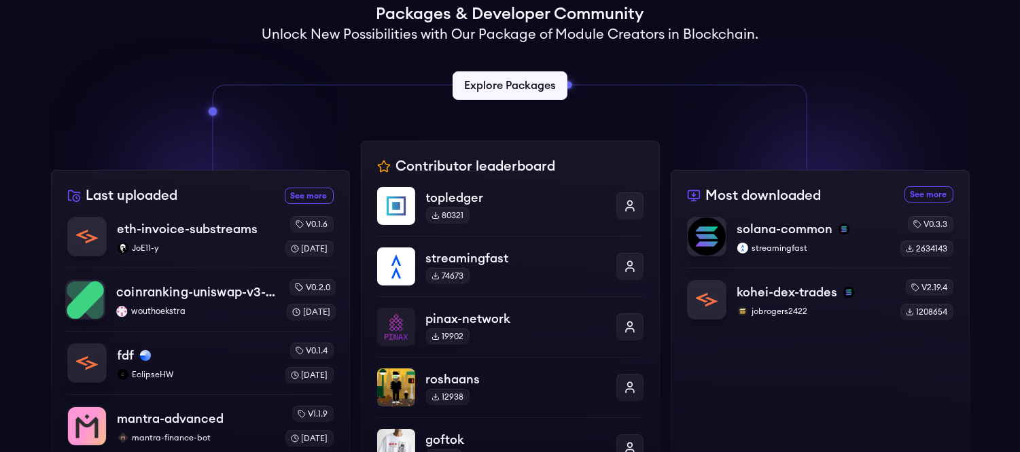
scroll to position [377, 0]
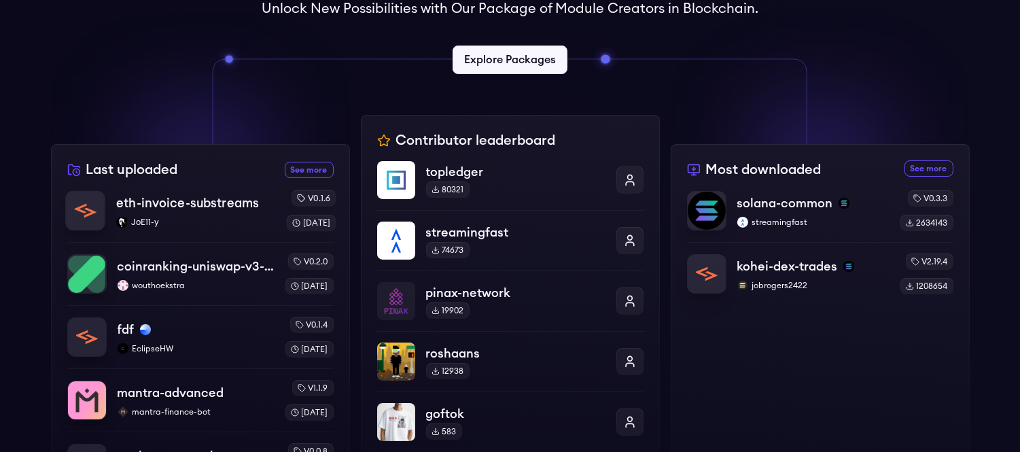
click at [209, 194] on p "eth-invoice-substreams" at bounding box center [187, 203] width 143 height 19
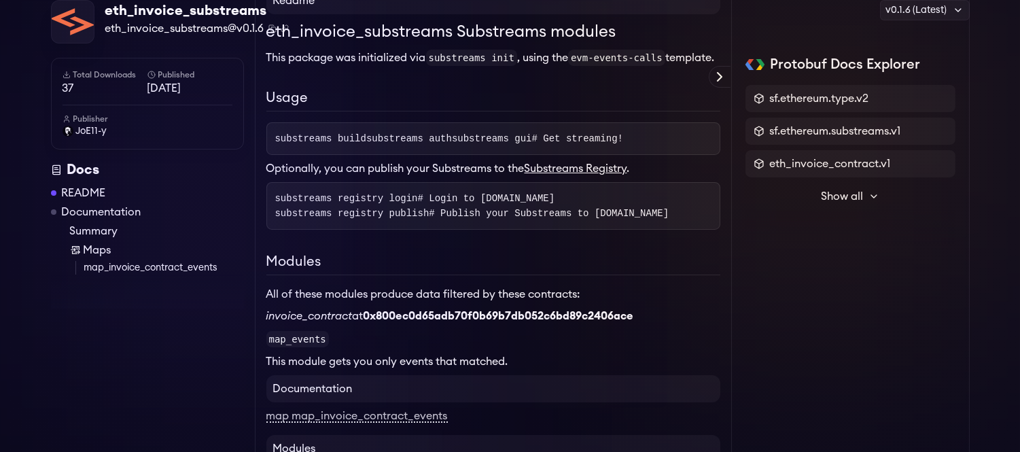
scroll to position [151, 0]
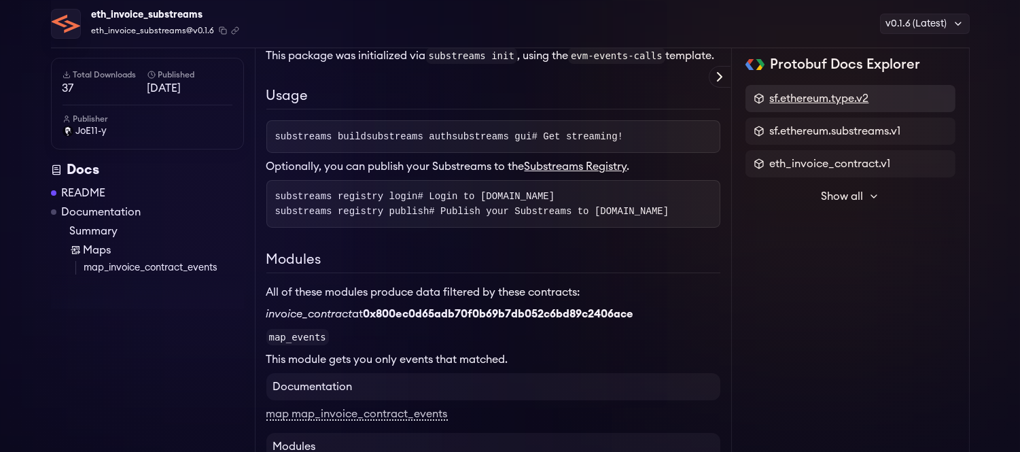
click at [852, 99] on span "sf.ethereum.type.v2" at bounding box center [819, 98] width 99 height 16
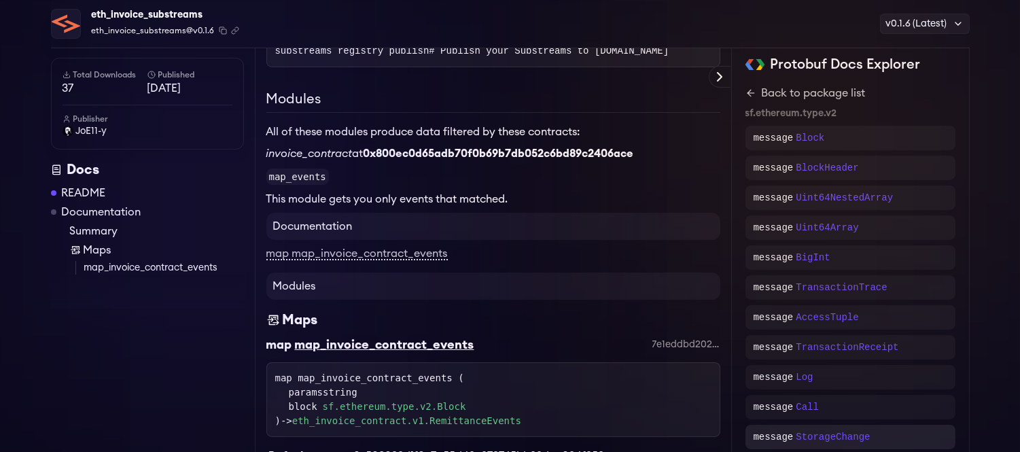
scroll to position [269, 0]
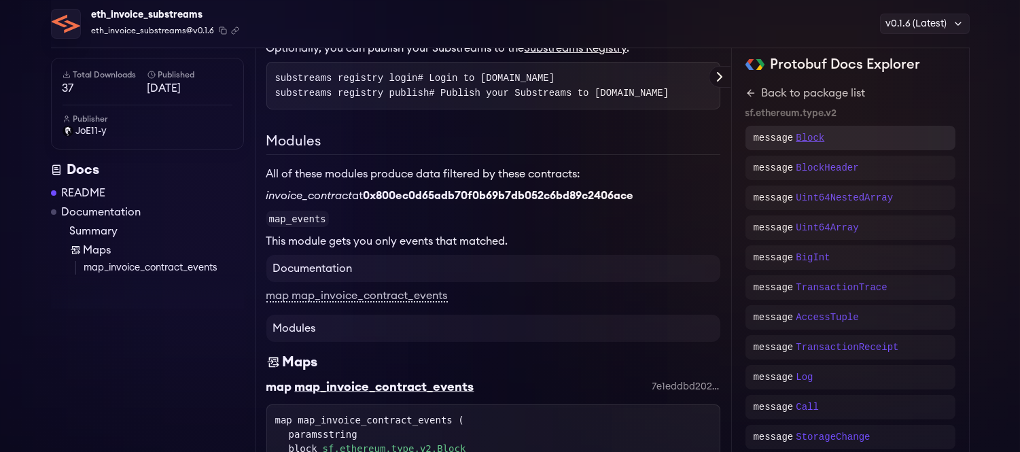
click at [809, 135] on p "Block" at bounding box center [810, 138] width 29 height 14
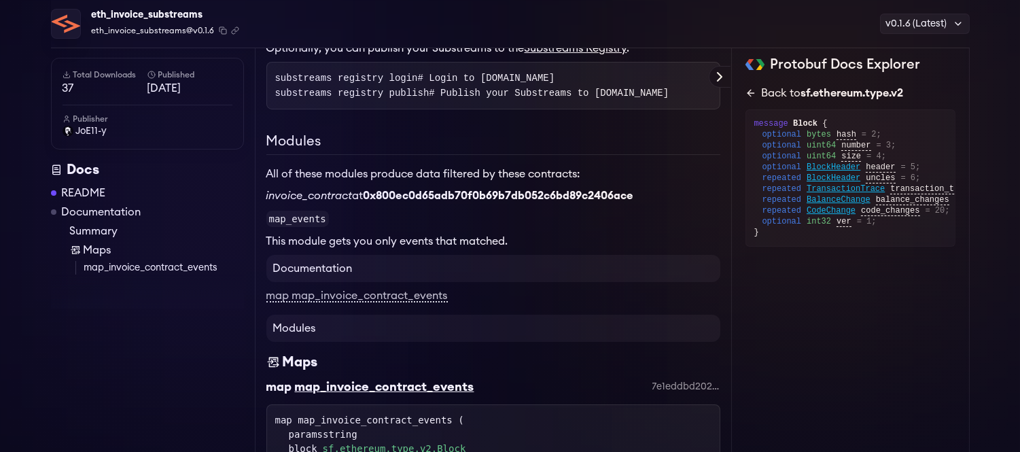
click at [757, 94] on link "Back to sf.ethereum.type.v2" at bounding box center [851, 93] width 210 height 16
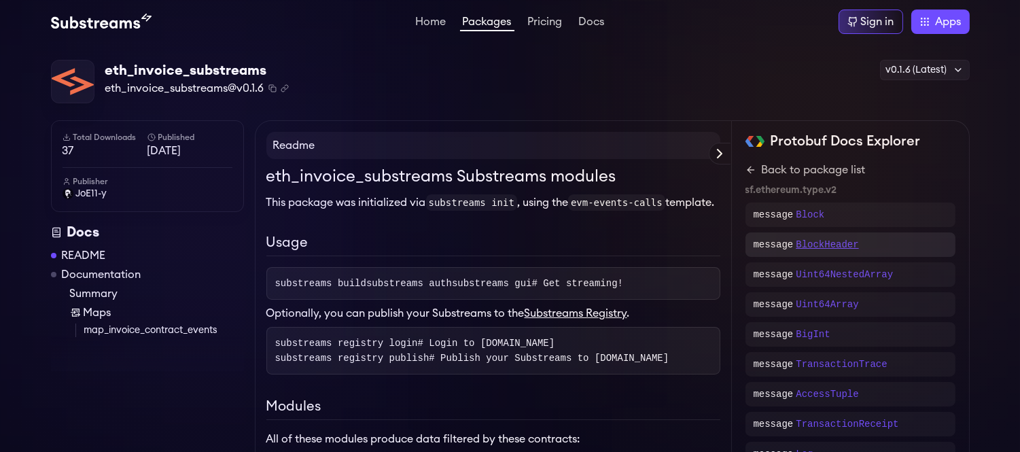
click at [835, 241] on p "BlockHeader" at bounding box center [827, 245] width 63 height 14
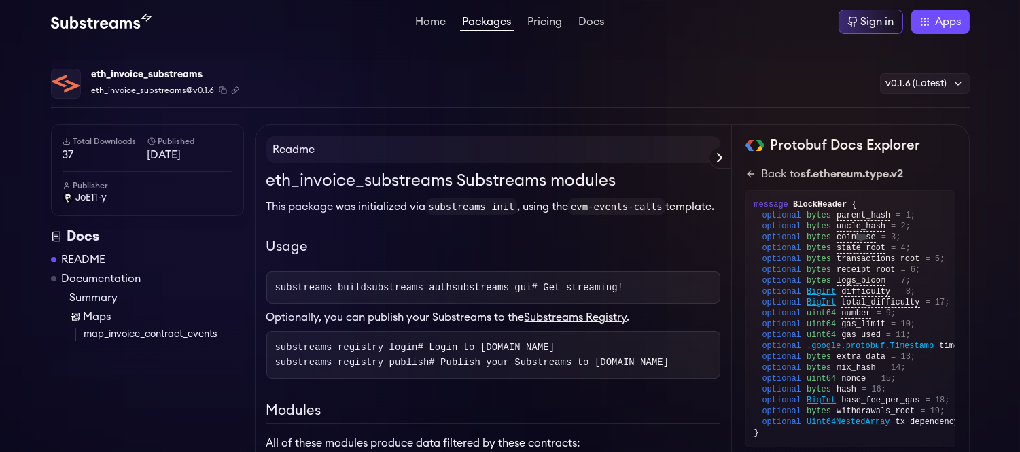
scroll to position [151, 0]
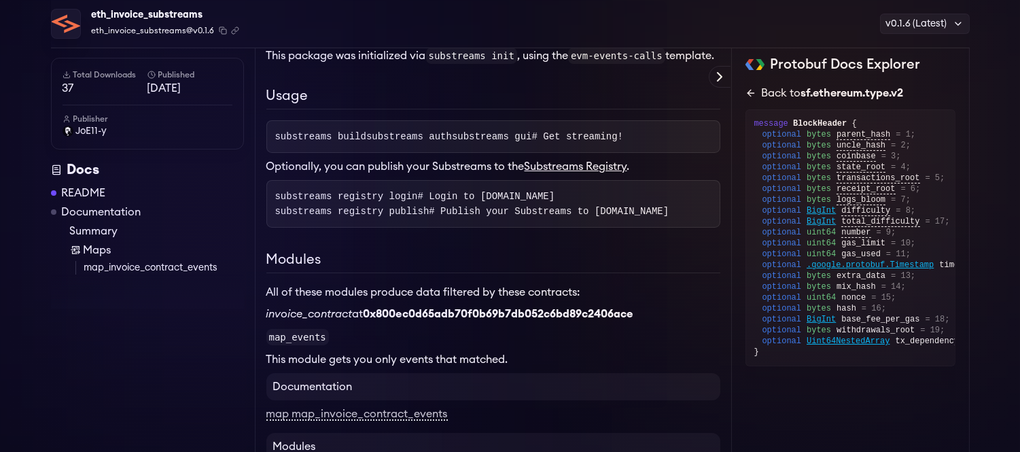
click at [752, 91] on icon at bounding box center [751, 93] width 11 height 11
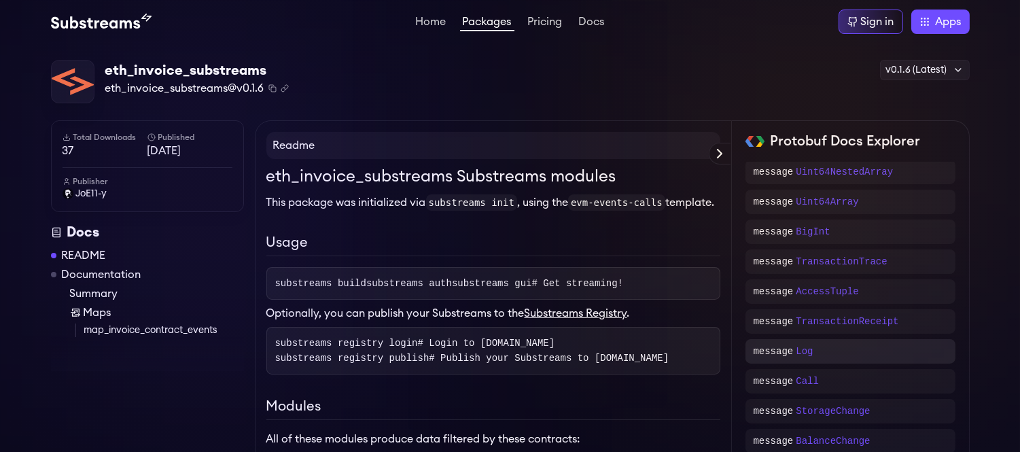
scroll to position [75, 0]
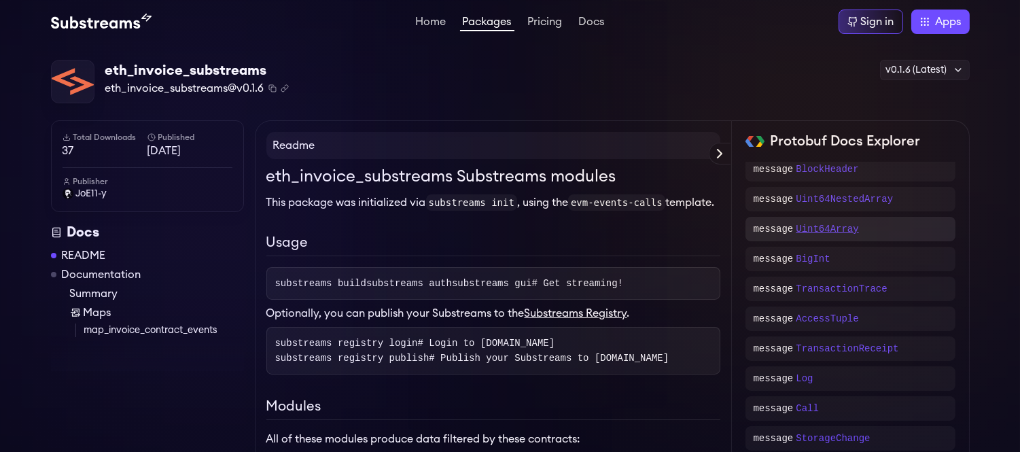
click at [829, 230] on p "Uint64Array" at bounding box center [827, 229] width 63 height 14
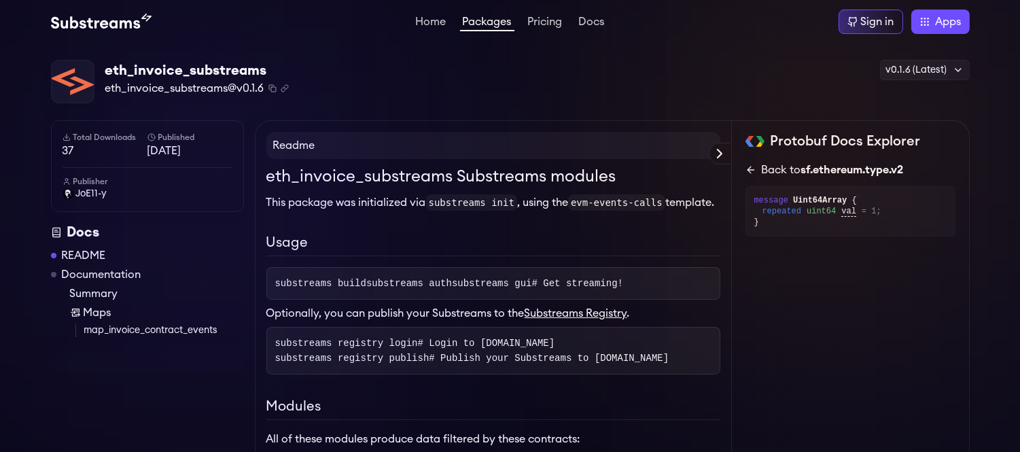
click at [753, 167] on icon at bounding box center [751, 170] width 11 height 11
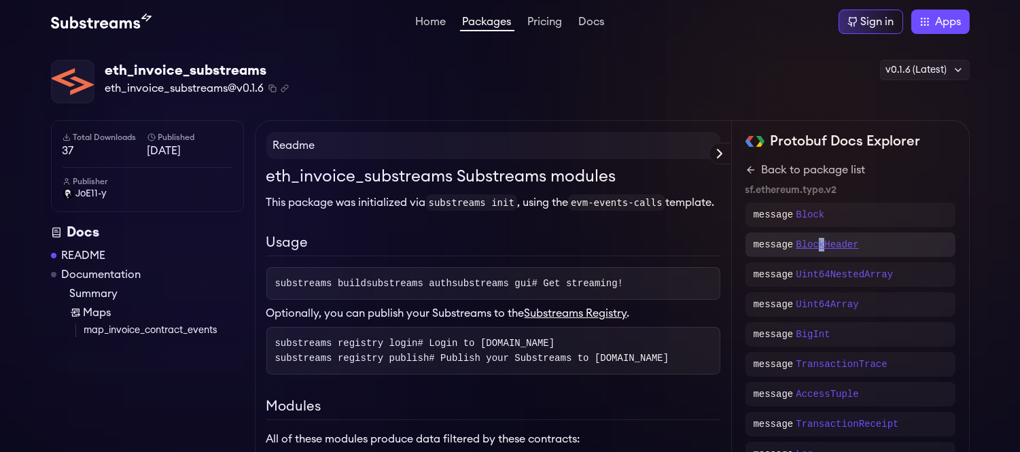
click at [817, 240] on p "BlockHeader" at bounding box center [827, 245] width 63 height 14
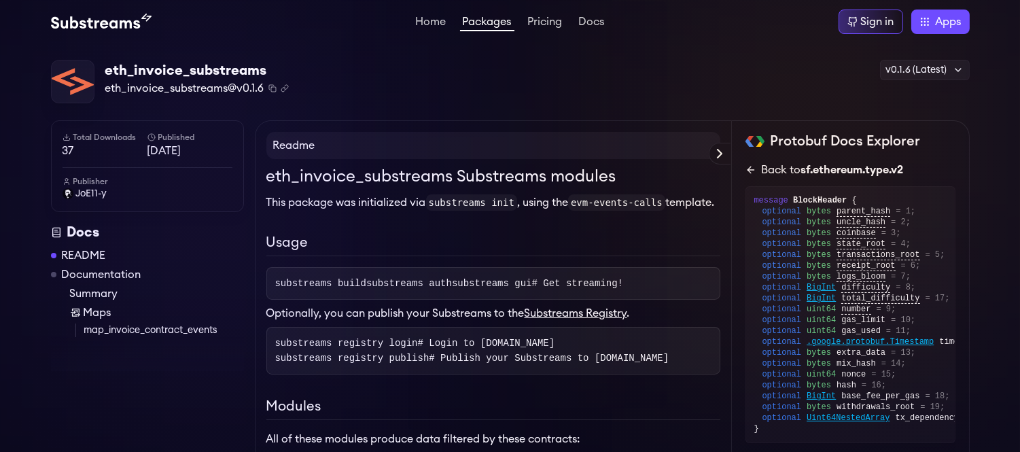
click at [751, 170] on icon at bounding box center [751, 170] width 6 height 0
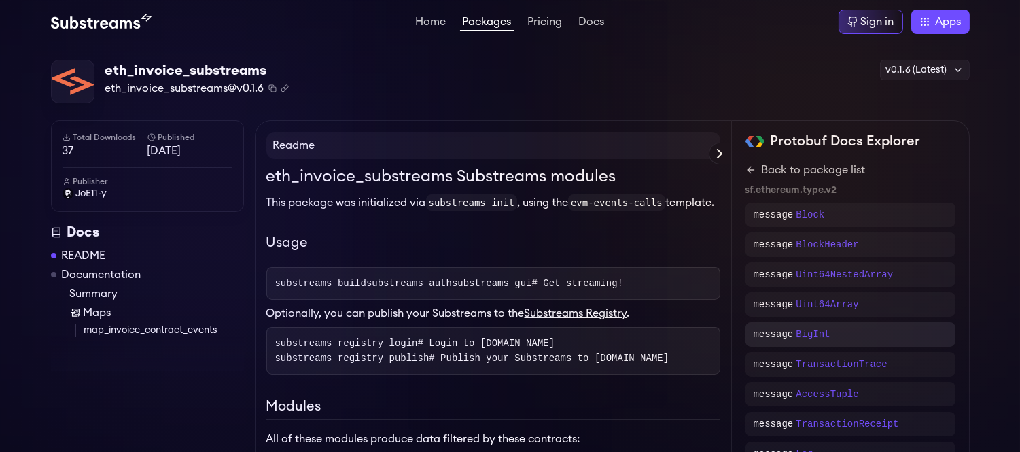
click at [819, 335] on p "BigInt" at bounding box center [813, 335] width 34 height 14
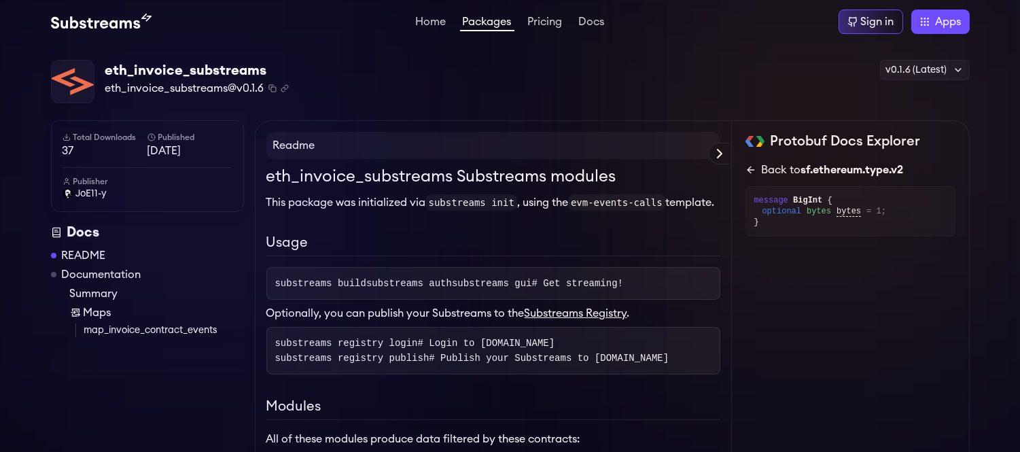
click at [750, 170] on icon at bounding box center [751, 170] width 6 height 0
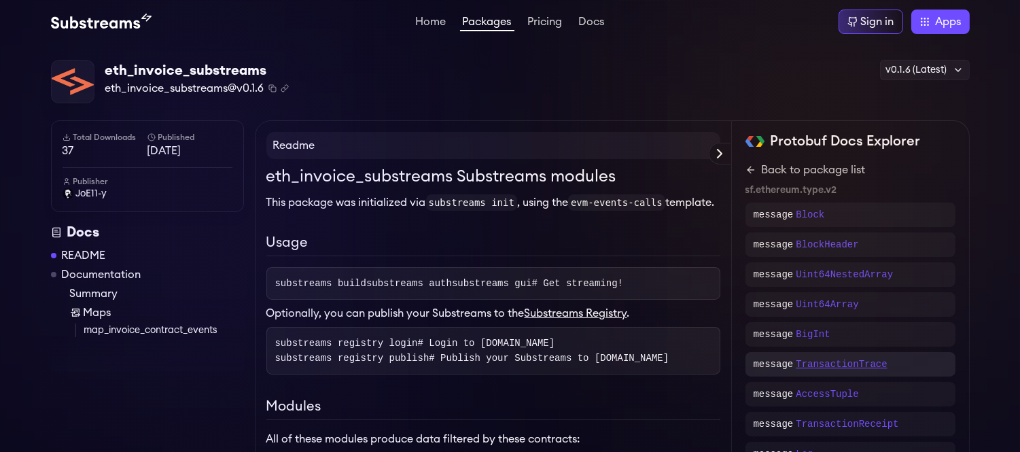
click at [834, 358] on p "TransactionTrace" at bounding box center [841, 365] width 91 height 14
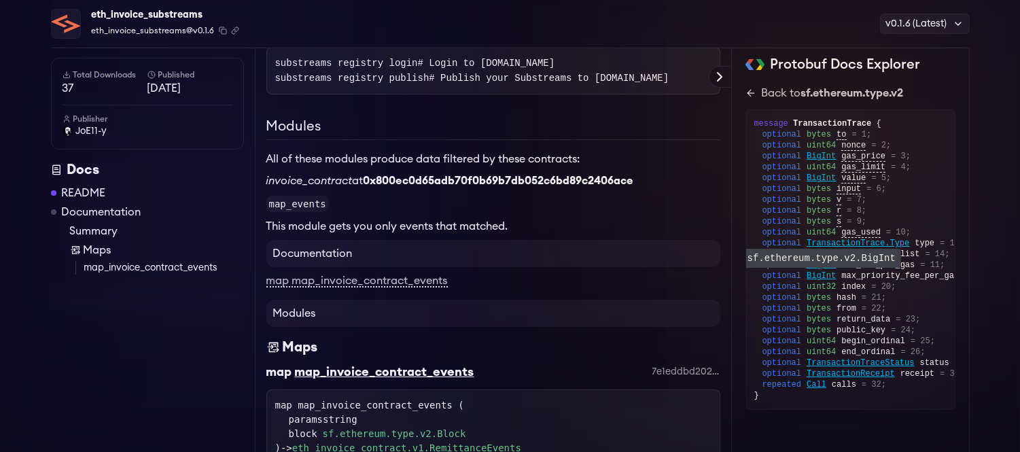
scroll to position [311, 0]
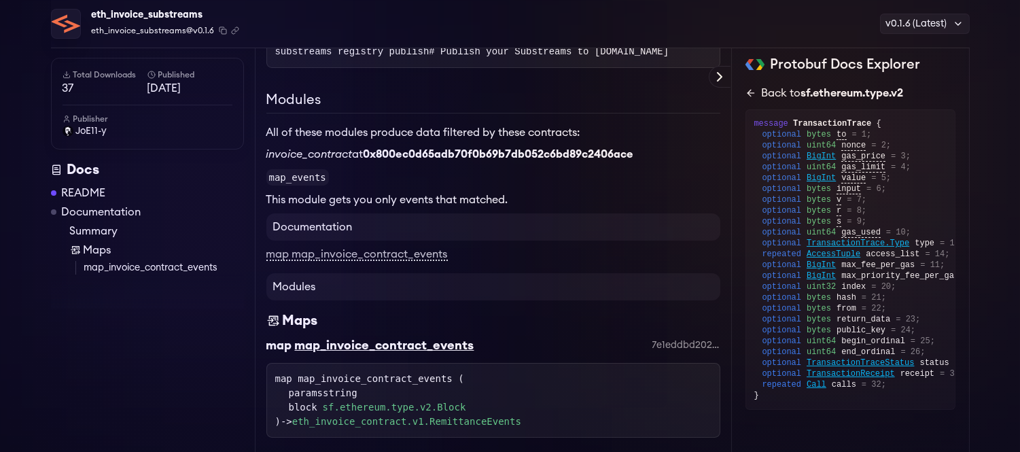
click at [753, 95] on icon at bounding box center [751, 93] width 11 height 11
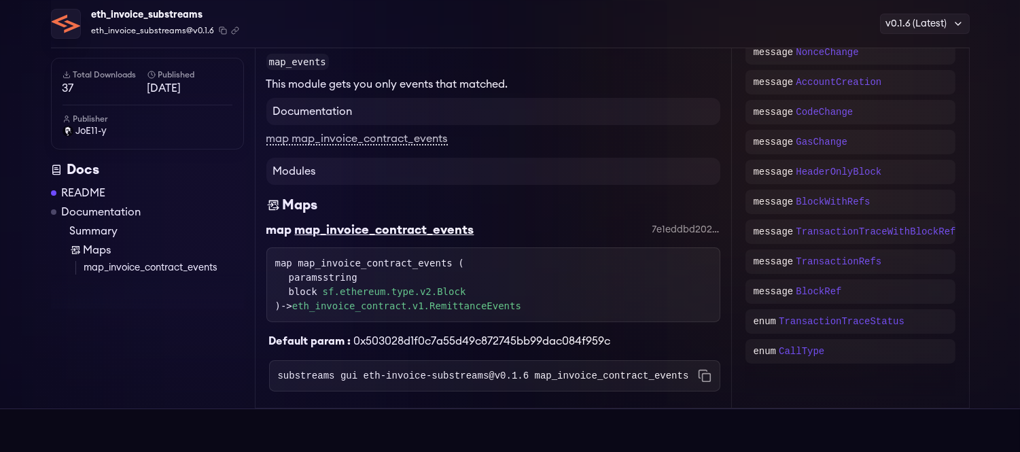
scroll to position [647, 0]
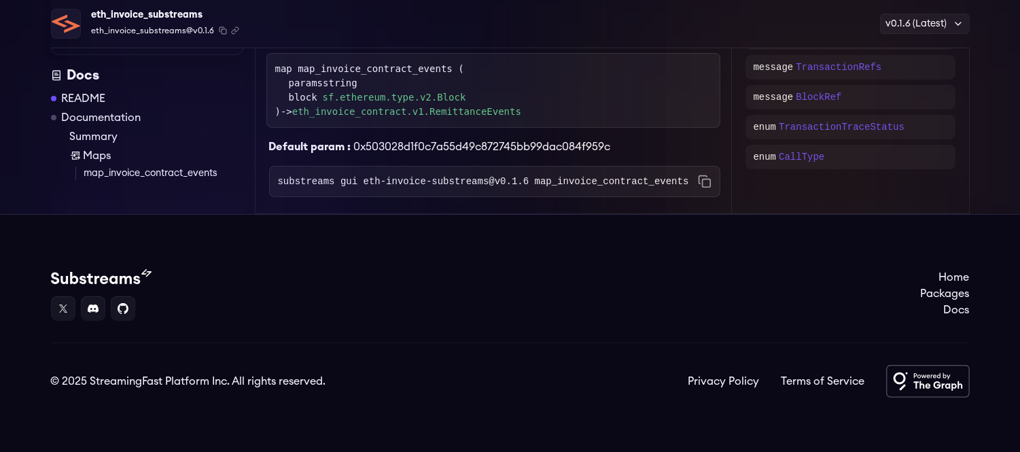
click at [944, 294] on link "Packages" at bounding box center [945, 294] width 49 height 16
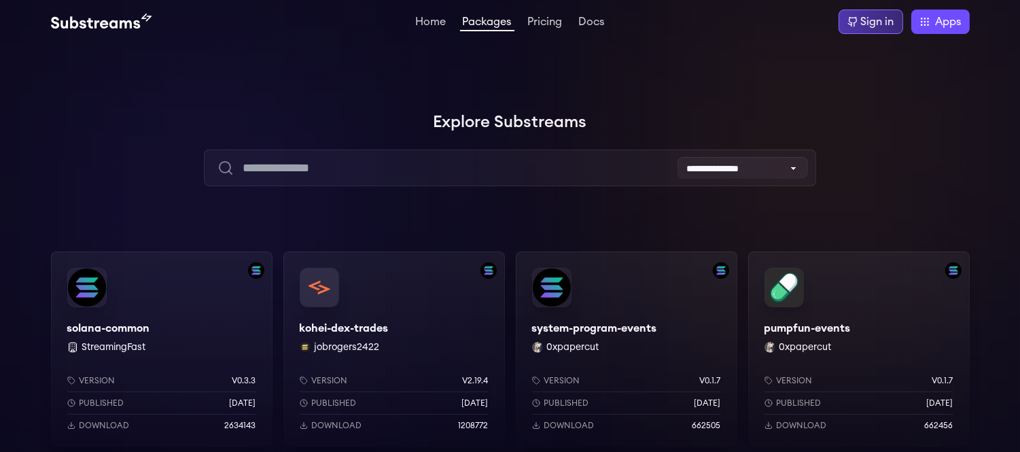
click at [877, 22] on div "Sign in" at bounding box center [877, 22] width 33 height 16
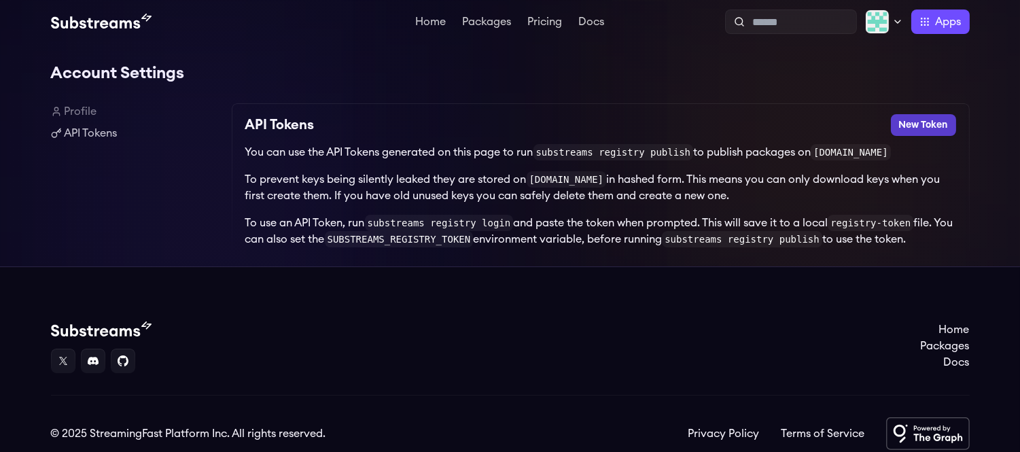
click at [938, 120] on button "New Token" at bounding box center [923, 125] width 65 height 22
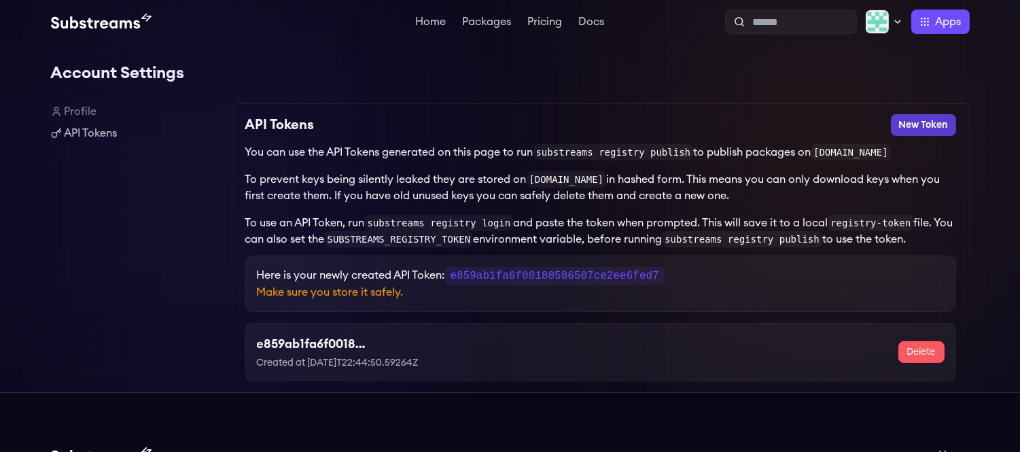
click at [908, 124] on button "New Token" at bounding box center [923, 125] width 65 height 22
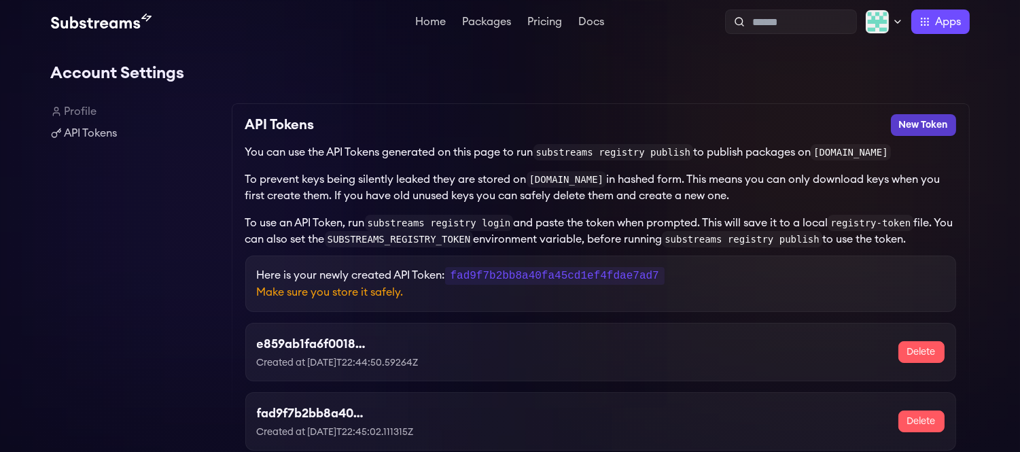
click at [908, 127] on button "New Token" at bounding box center [923, 125] width 65 height 22
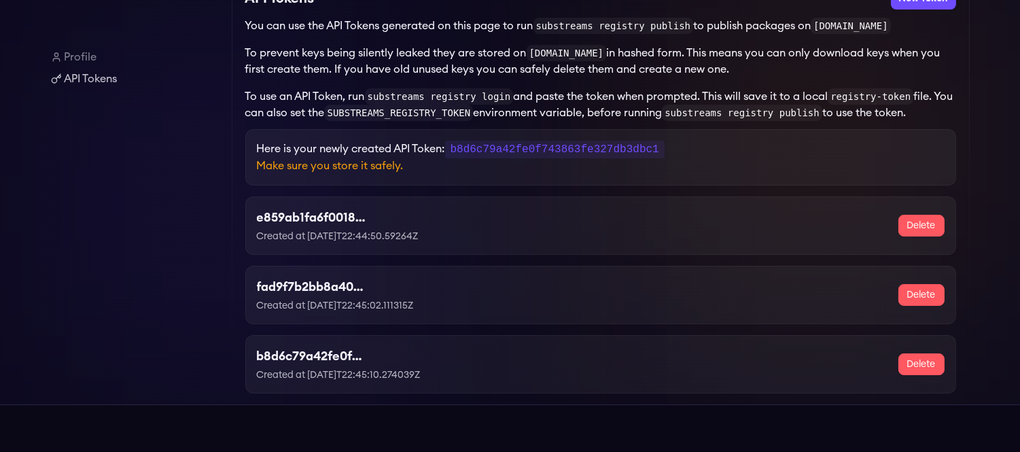
scroll to position [151, 0]
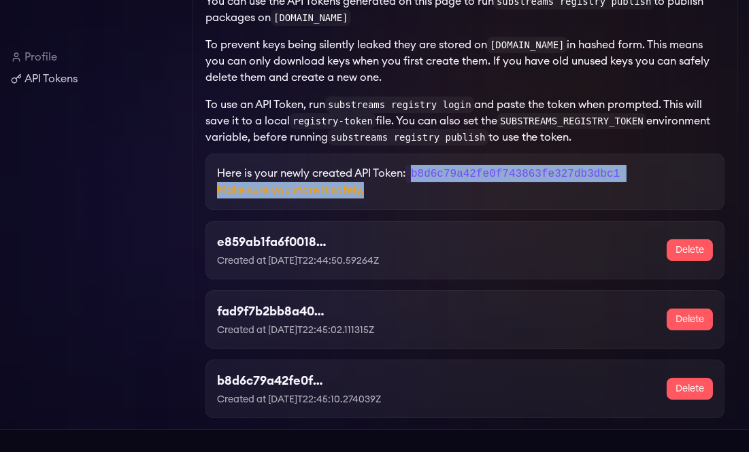
drag, startPoint x: 415, startPoint y: 170, endPoint x: 431, endPoint y: 184, distance: 21.2
click at [431, 184] on div "Here is your newly created API Token: b8d6c79a42fe0f743863fe327db3dbc1 Make sur…" at bounding box center [464, 182] width 519 height 56
copy div "b8d6c79a42fe0f743863fe327db3dbc1 Make sure you store it safely."
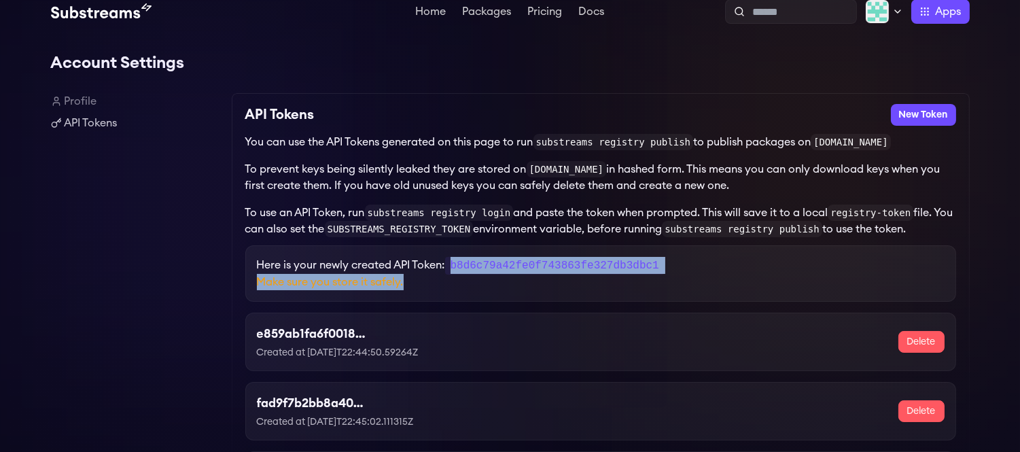
scroll to position [0, 0]
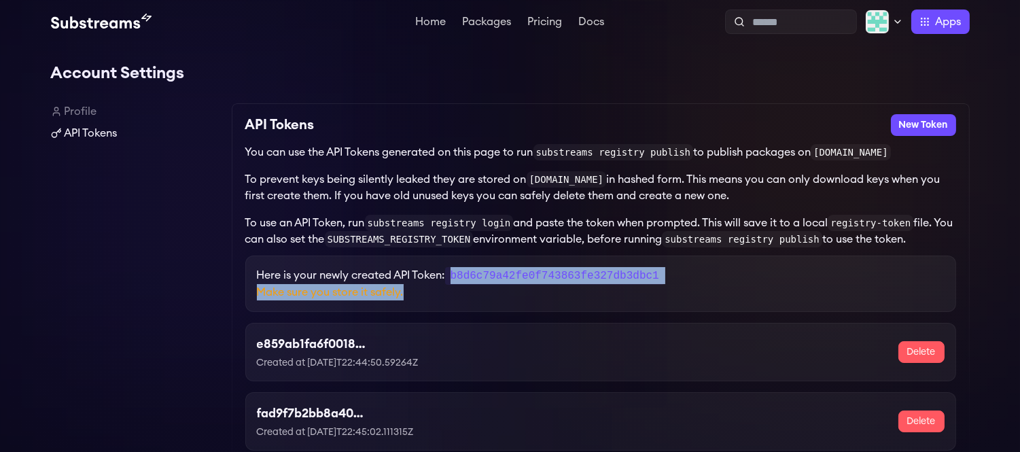
click at [106, 135] on link "API Tokens" at bounding box center [136, 133] width 170 height 16
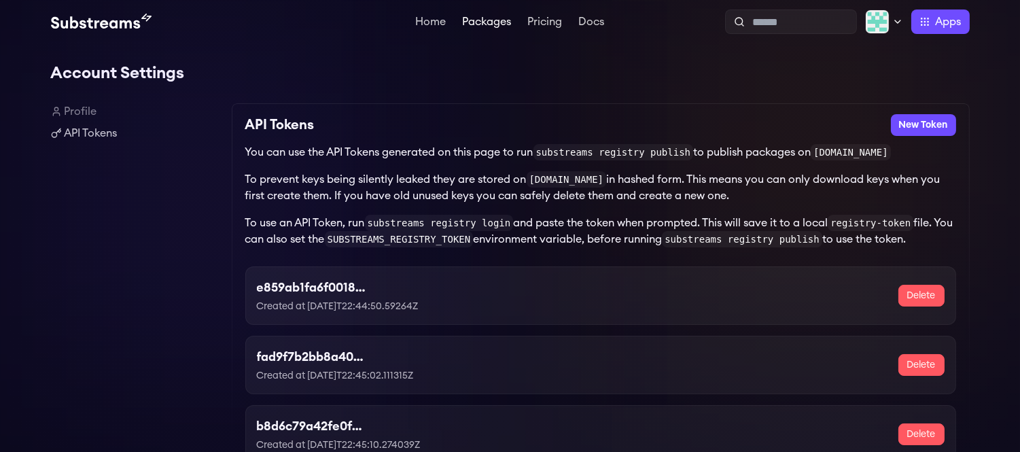
click at [474, 18] on link "Packages" at bounding box center [487, 23] width 54 height 14
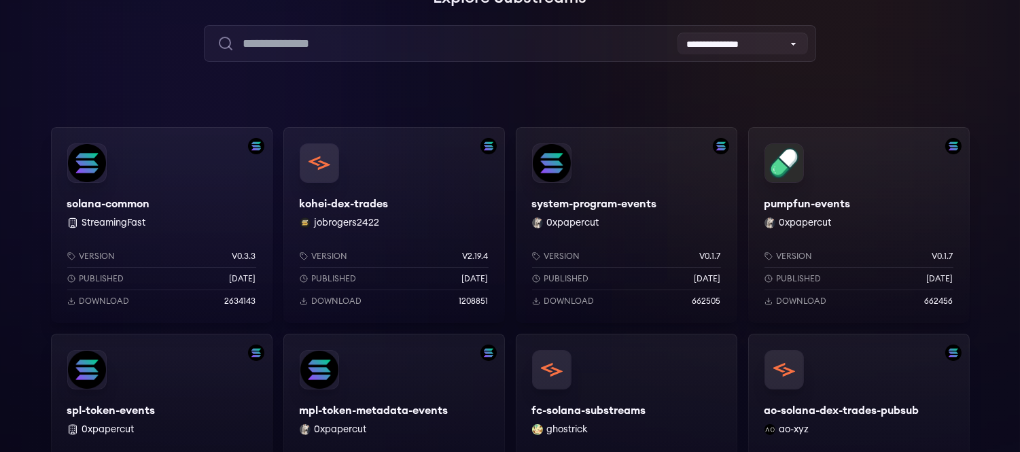
scroll to position [151, 0]
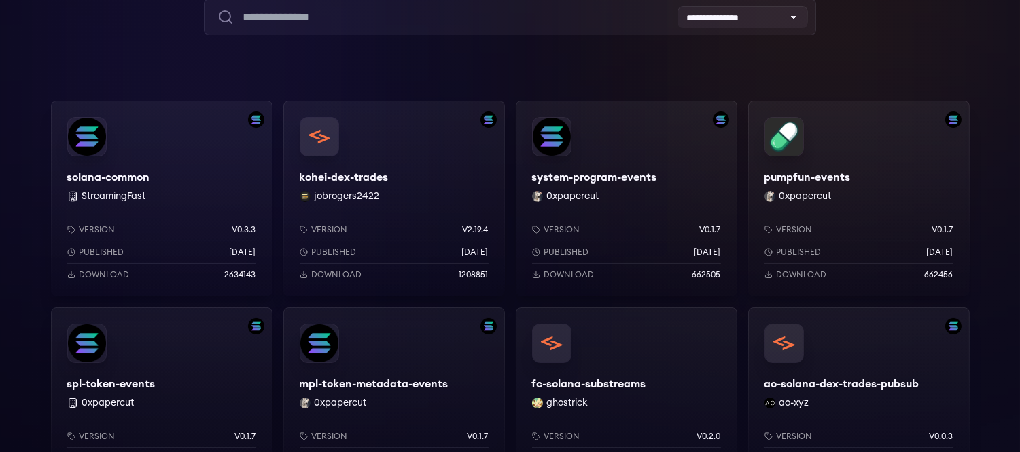
click at [68, 274] on icon at bounding box center [71, 275] width 8 height 8
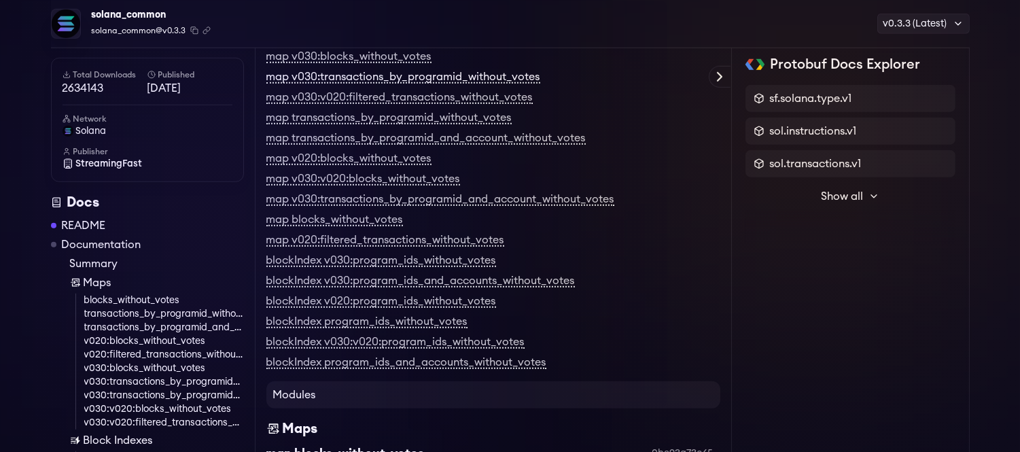
scroll to position [2191, 0]
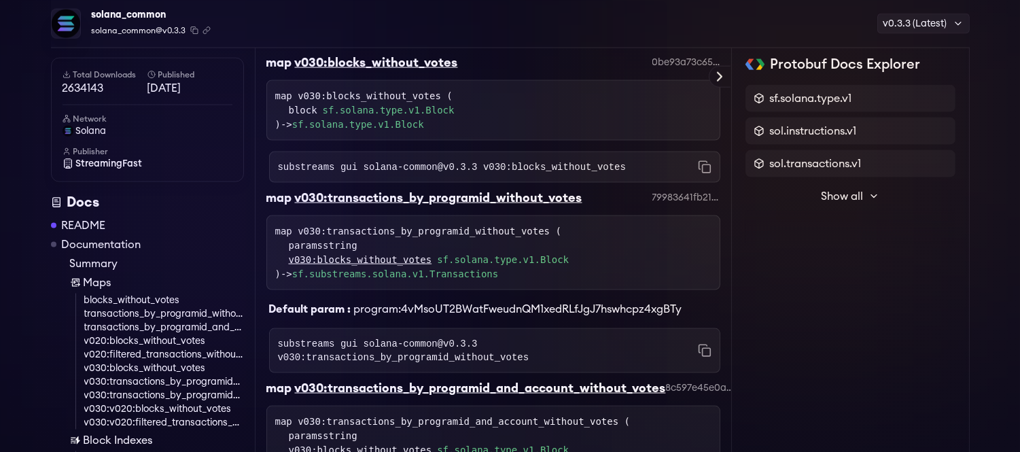
scroll to position [3633, 0]
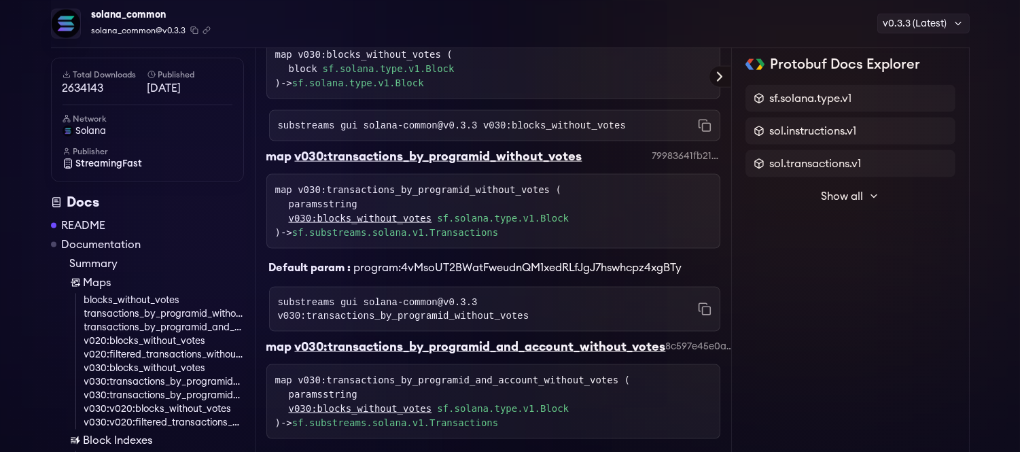
click at [717, 76] on icon at bounding box center [720, 77] width 16 height 16
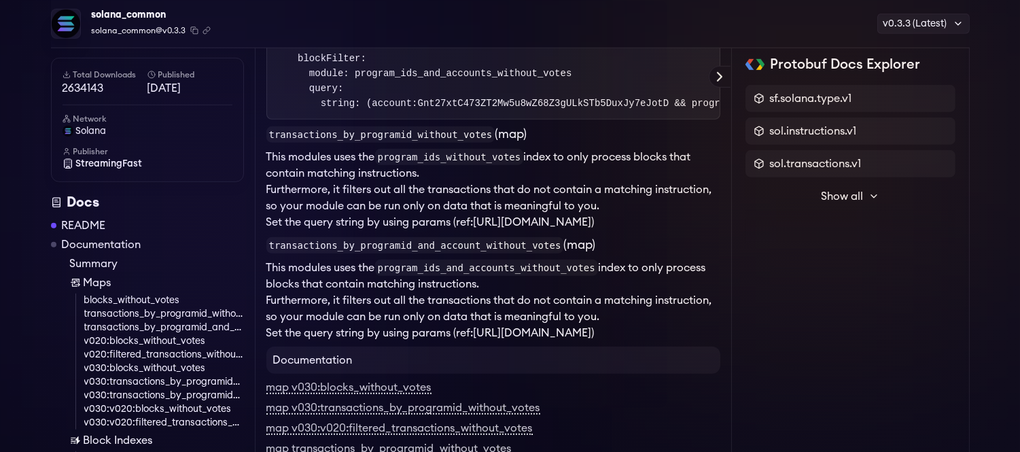
scroll to position [1819, 0]
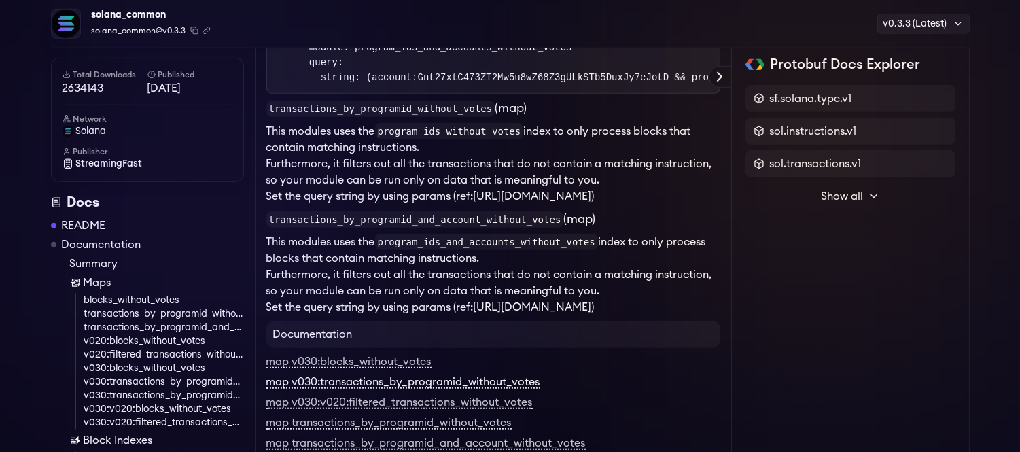
click at [424, 377] on link "map v030:transactions_by_programid_without_votes" at bounding box center [404, 383] width 274 height 12
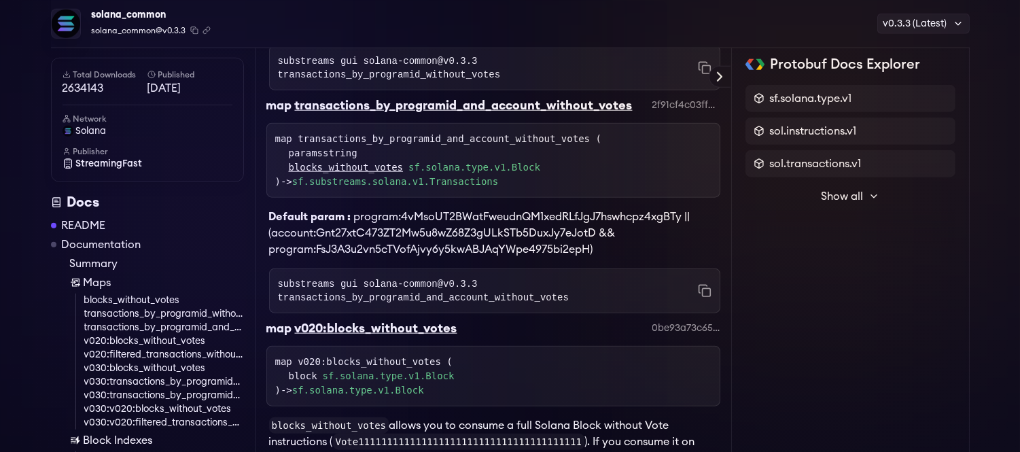
scroll to position [2799, 0]
click at [171, 328] on link "transactions_by_programid_and_account_without_votes" at bounding box center [164, 328] width 160 height 14
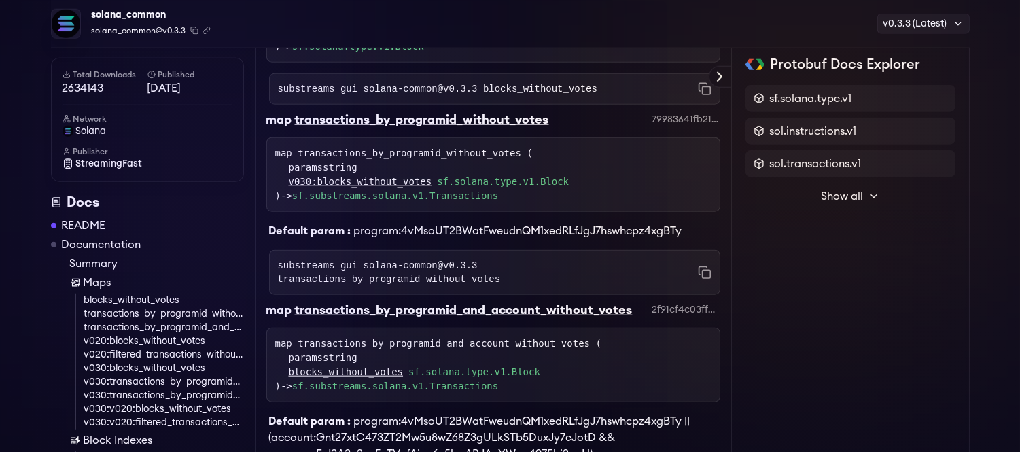
click at [173, 338] on link "v020:blocks_without_votes" at bounding box center [164, 341] width 160 height 14
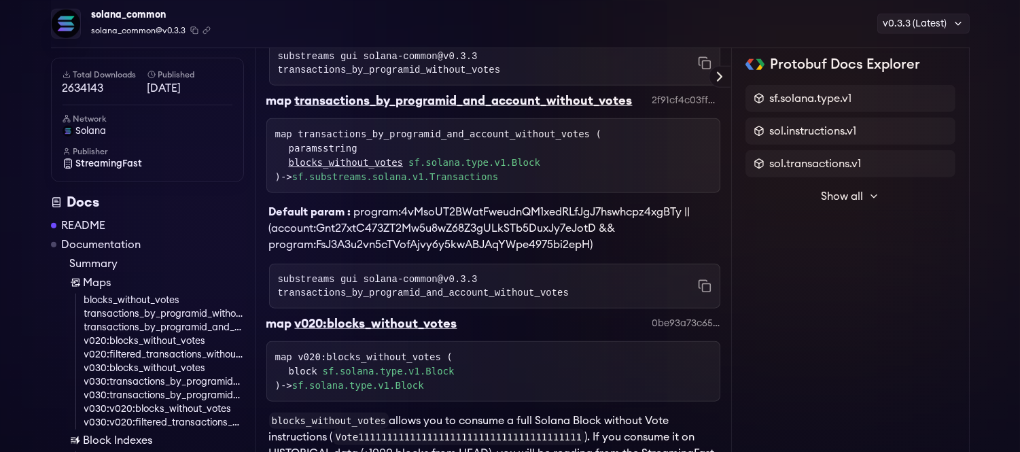
click at [177, 351] on link "v020:filtered_transactions_without_votes" at bounding box center [164, 355] width 160 height 14
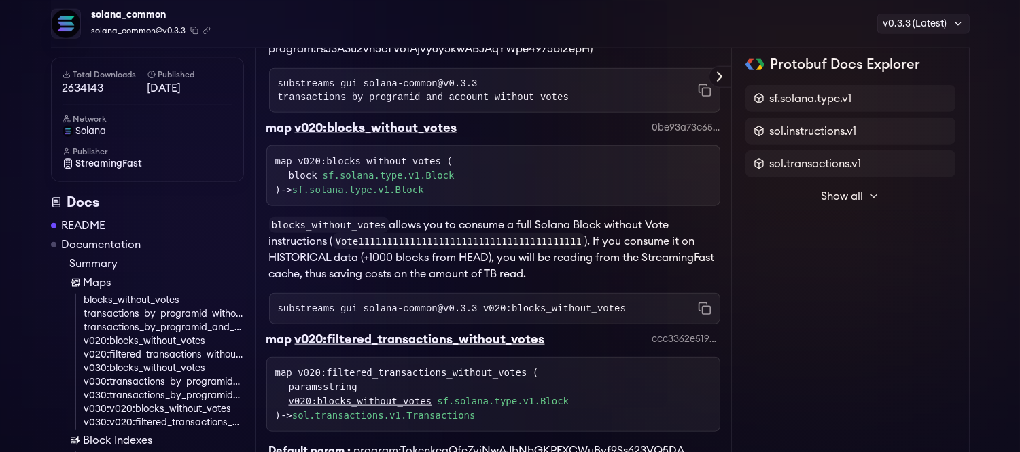
click at [182, 378] on link "v030:transactions_by_programid_without_votes" at bounding box center [164, 382] width 160 height 14
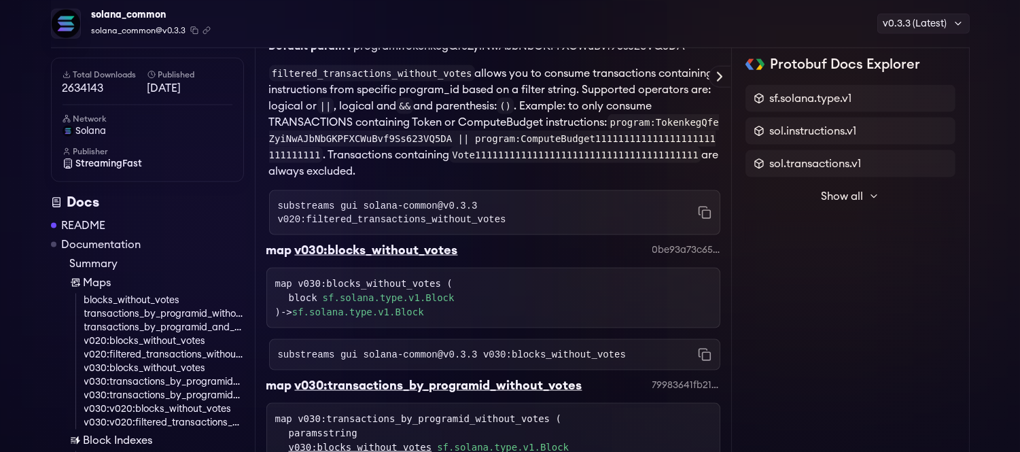
click at [184, 390] on link "v030:transactions_by_programid_and_account_without_votes" at bounding box center [164, 396] width 160 height 14
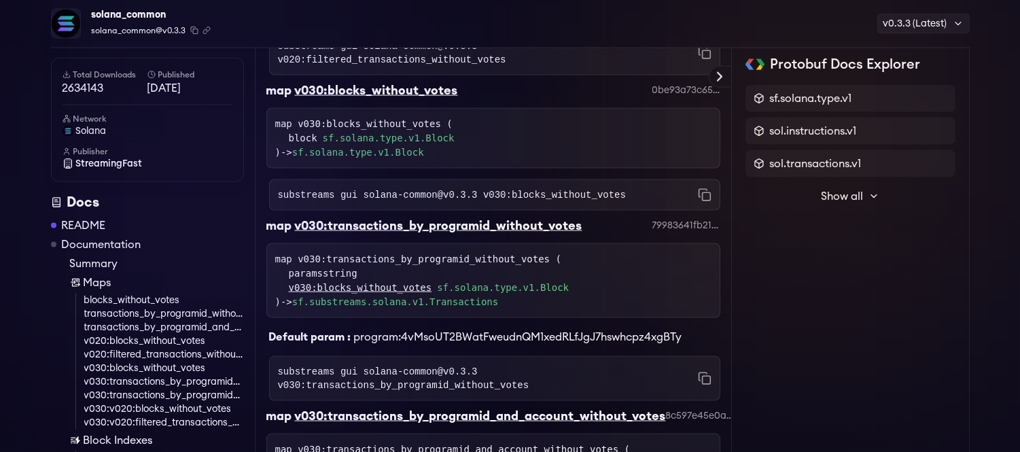
scroll to position [3580, 0]
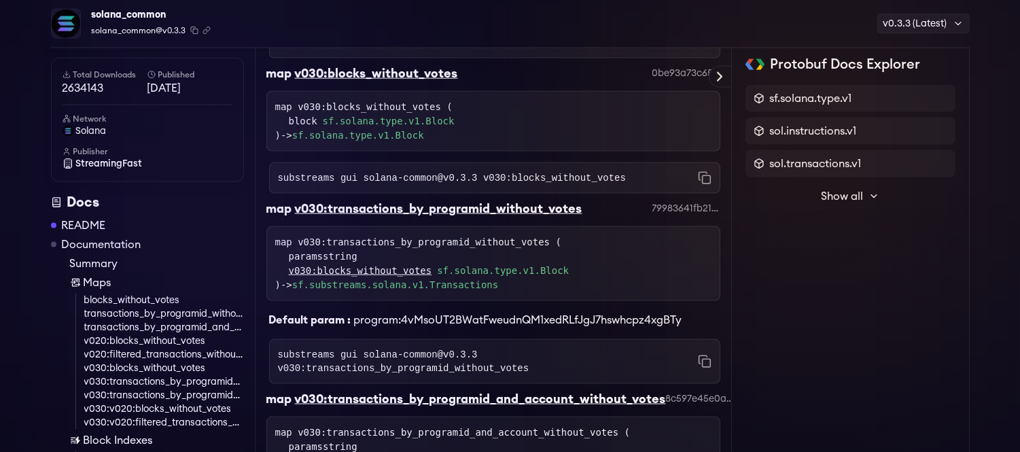
click at [186, 400] on link "v030:transactions_by_programid_and_account_without_votes" at bounding box center [164, 396] width 160 height 14
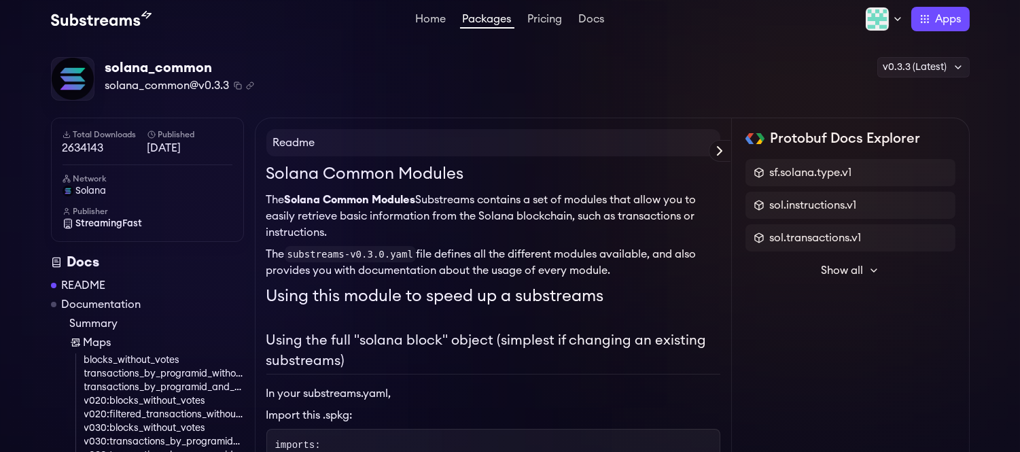
scroll to position [0, 0]
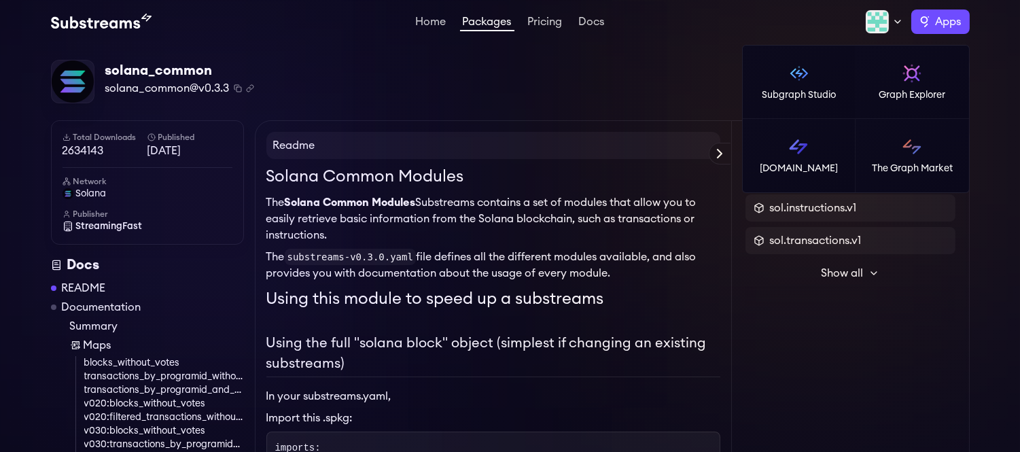
click at [925, 22] on label "Apps" at bounding box center [941, 22] width 58 height 24
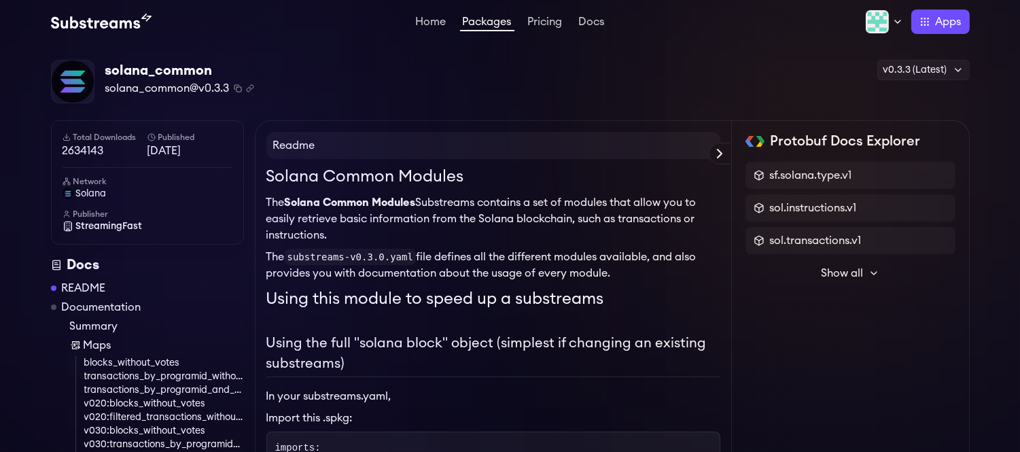
click at [593, 101] on div "solana_common solana_common@v0.3.3 Copied! Copied! v0.3.3 (Latest) v0.3.3 (Late…" at bounding box center [510, 82] width 919 height 44
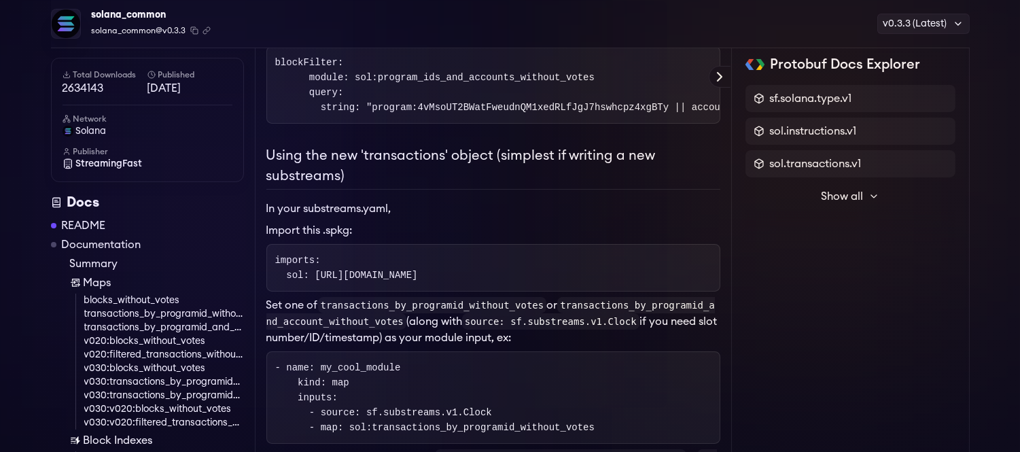
scroll to position [235, 0]
